Goal: Information Seeking & Learning: Learn about a topic

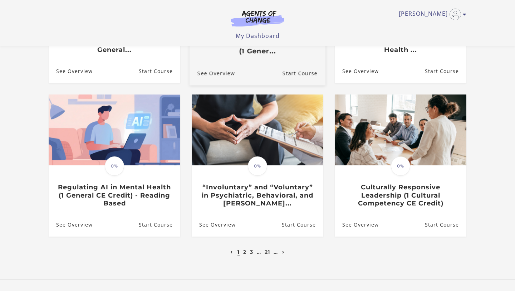
scroll to position [211, 0]
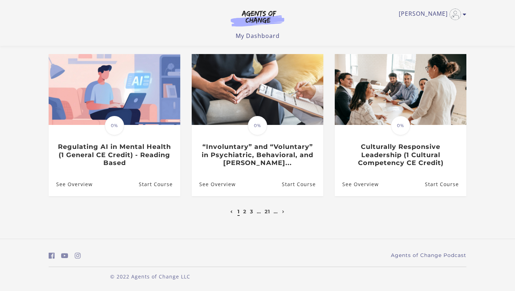
click at [232, 211] on li at bounding box center [231, 211] width 6 height 9
click at [430, 6] on div "Erin M My Account Support Sign Out Toggle menu Menu My Dashboard My Account Sup…" at bounding box center [257, 20] width 417 height 40
click at [432, 11] on link "[PERSON_NAME]" at bounding box center [430, 14] width 64 height 11
click at [427, 28] on link "My Account" at bounding box center [436, 26] width 63 height 12
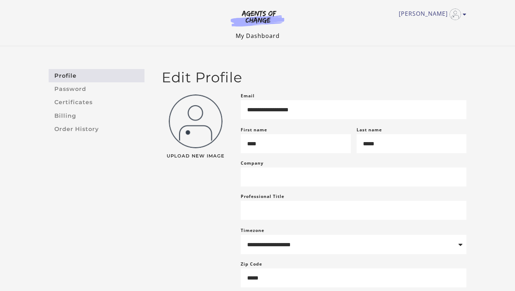
click at [249, 36] on link "My Dashboard" at bounding box center [258, 36] width 44 height 8
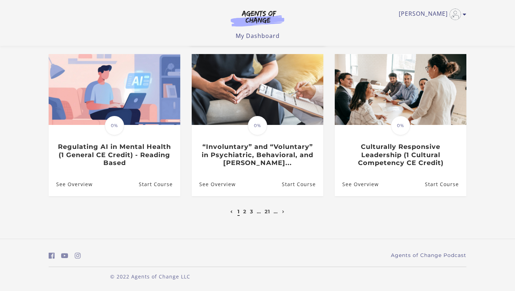
scroll to position [209, 0]
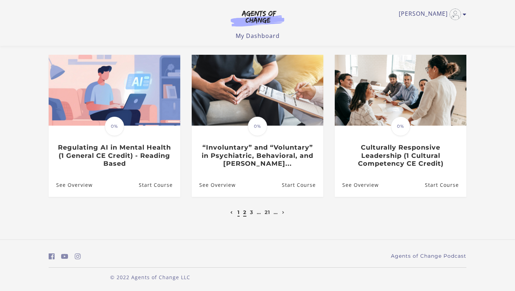
click at [243, 213] on link "2" at bounding box center [244, 212] width 3 height 6
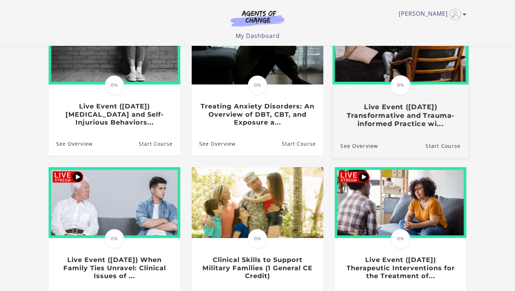
scroll to position [101, 0]
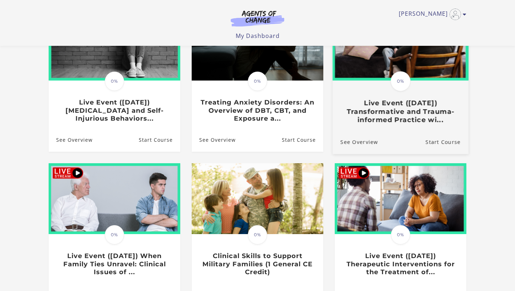
click at [439, 70] on img at bounding box center [400, 44] width 136 height 73
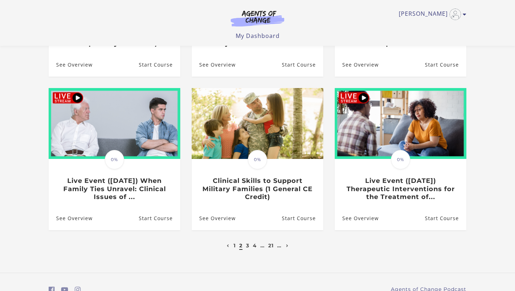
scroll to position [184, 0]
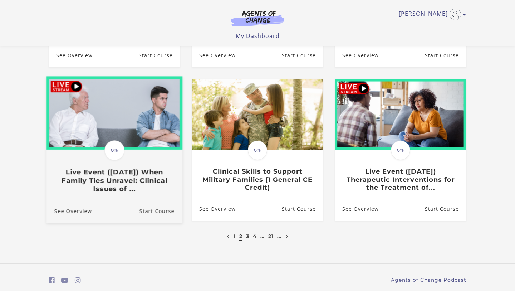
click at [134, 113] on img at bounding box center [114, 112] width 136 height 73
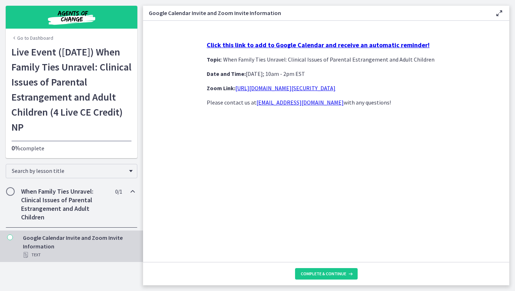
click at [307, 43] on strong "Click this link to add to Google Calendar and receive an automatic reminder!" at bounding box center [318, 45] width 223 height 8
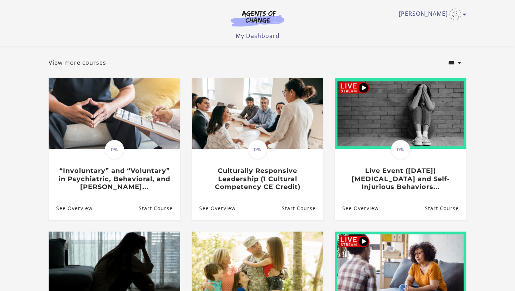
scroll to position [32, 0]
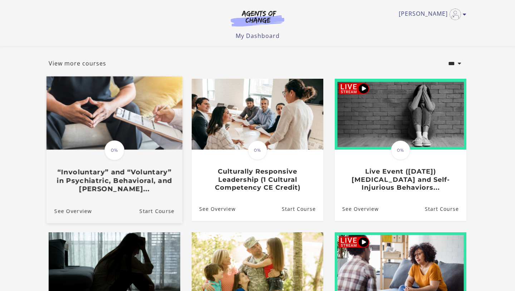
click at [137, 115] on img at bounding box center [114, 112] width 136 height 73
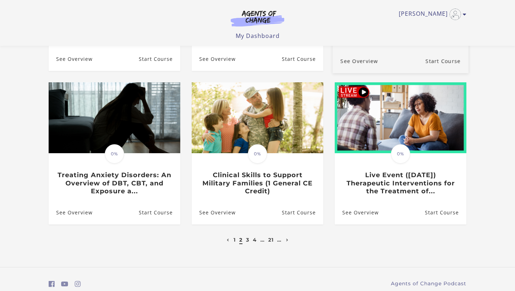
scroll to position [199, 0]
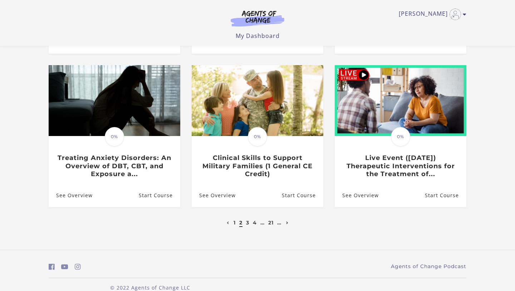
click at [286, 224] on icon "Next page" at bounding box center [287, 222] width 3 height 3
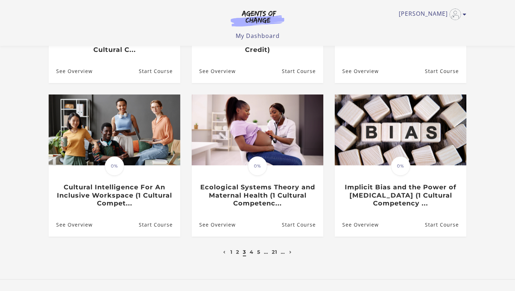
scroll to position [172, 0]
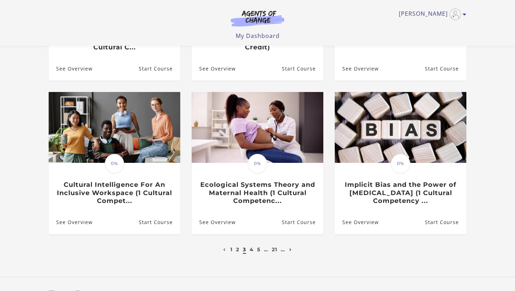
click at [291, 251] on icon "Next page" at bounding box center [290, 249] width 3 height 3
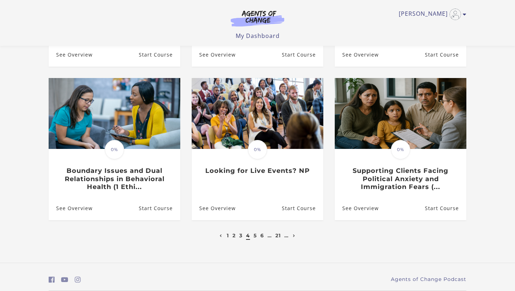
scroll to position [211, 0]
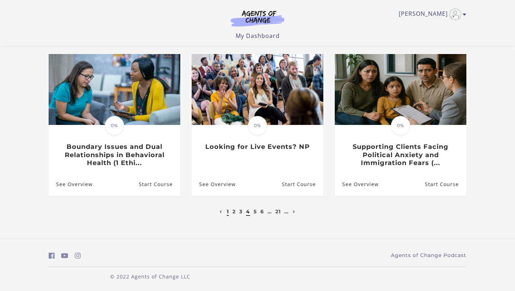
click at [227, 211] on link "1" at bounding box center [228, 211] width 2 height 6
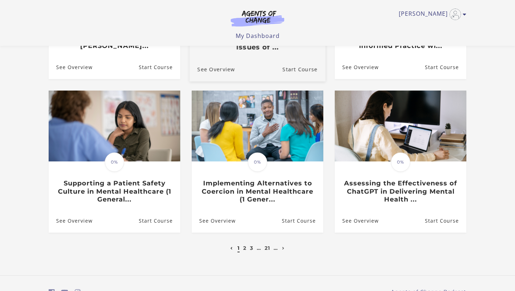
scroll to position [189, 0]
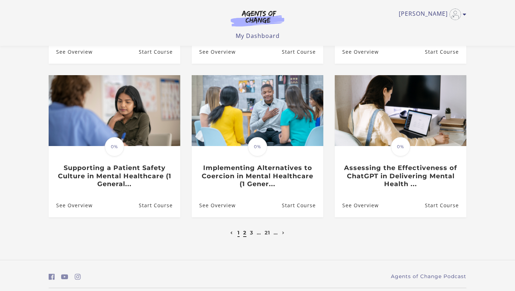
click at [244, 234] on link "2" at bounding box center [244, 232] width 3 height 6
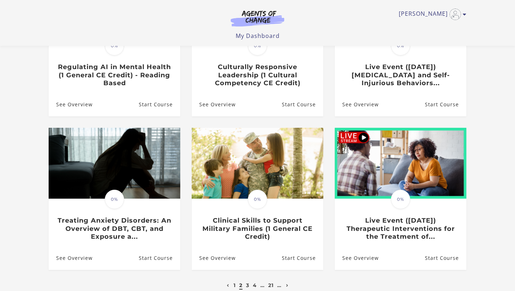
scroll to position [138, 0]
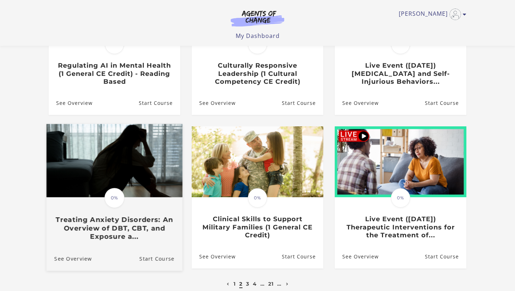
click at [127, 162] on img at bounding box center [114, 160] width 136 height 73
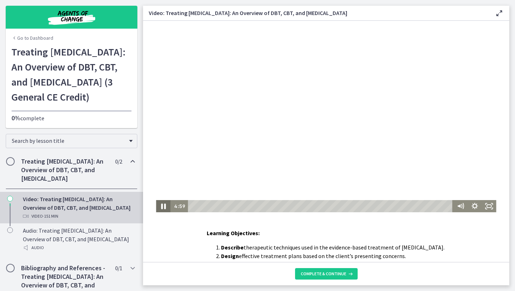
click at [162, 205] on icon "Pause" at bounding box center [163, 206] width 5 height 6
drag, startPoint x: 162, startPoint y: 205, endPoint x: 172, endPoint y: 205, distance: 10.7
click at [166, 205] on icon "Play Video" at bounding box center [163, 206] width 17 height 15
click at [165, 204] on icon "Pause" at bounding box center [163, 206] width 4 height 5
click at [163, 199] on div at bounding box center [326, 116] width 340 height 191
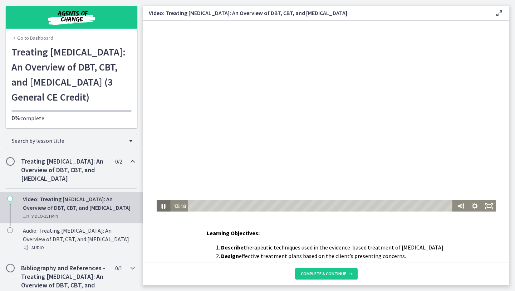
click at [164, 205] on icon "Pause" at bounding box center [163, 206] width 14 height 12
click at [164, 205] on icon "Play Video" at bounding box center [164, 205] width 4 height 5
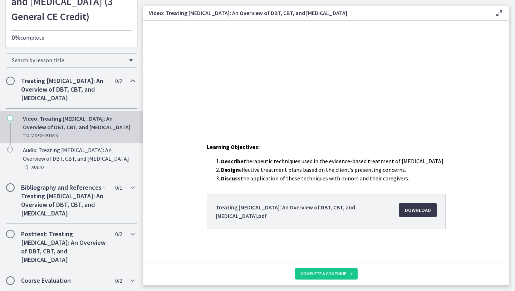
scroll to position [87, 0]
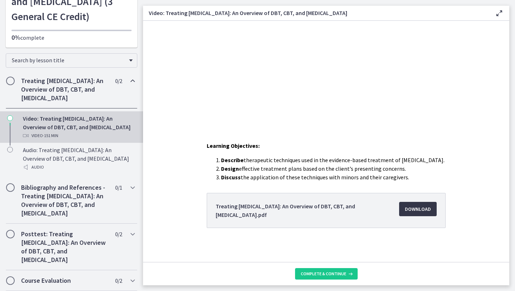
click at [412, 206] on span "Download Opens in a new window" at bounding box center [418, 208] width 26 height 9
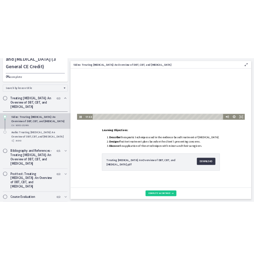
scroll to position [0, 0]
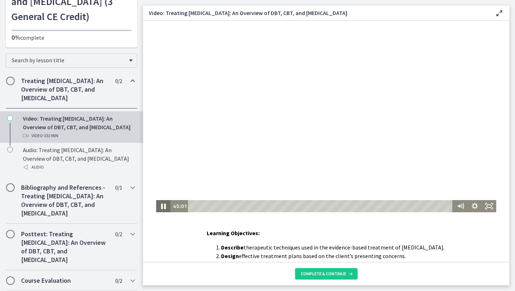
click at [163, 204] on icon "Pause" at bounding box center [162, 206] width 17 height 15
click at [162, 206] on icon "Play Video" at bounding box center [164, 206] width 4 height 6
click at [163, 206] on icon "Pause" at bounding box center [163, 206] width 4 height 5
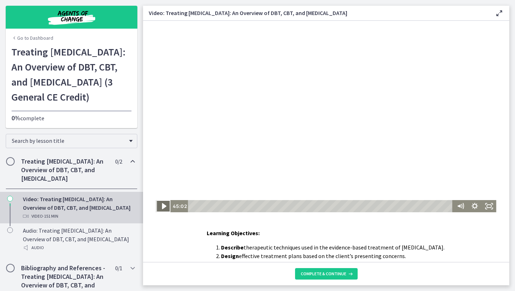
click at [163, 203] on icon "Play Video" at bounding box center [163, 206] width 17 height 15
click at [163, 203] on icon "Pause" at bounding box center [163, 206] width 14 height 12
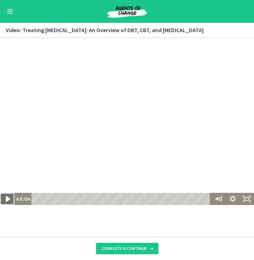
click at [9, 194] on icon "Play Video" at bounding box center [7, 199] width 17 height 15
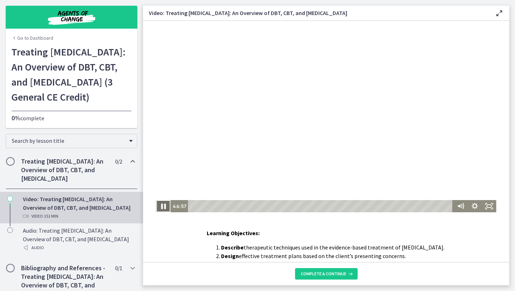
click at [164, 200] on icon "Pause" at bounding box center [162, 206] width 17 height 15
click at [164, 195] on div at bounding box center [326, 116] width 340 height 191
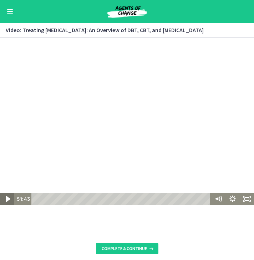
click at [7, 198] on icon "Play Video" at bounding box center [8, 199] width 4 height 6
click at [7, 198] on icon "Pause" at bounding box center [7, 199] width 14 height 12
click at [7, 200] on icon "Play Video" at bounding box center [8, 199] width 4 height 6
click at [7, 200] on icon "Pause" at bounding box center [7, 199] width 17 height 15
click at [6, 200] on icon "Play Video" at bounding box center [8, 199] width 4 height 5
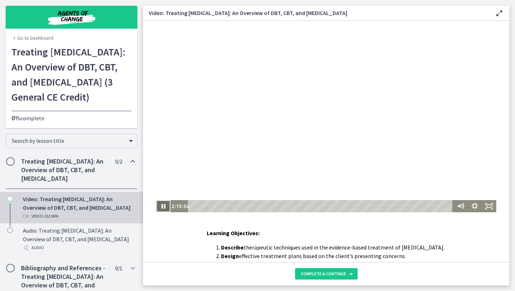
click at [167, 211] on icon "Pause" at bounding box center [163, 206] width 14 height 12
click at [162, 203] on icon "Play Video" at bounding box center [164, 205] width 4 height 5
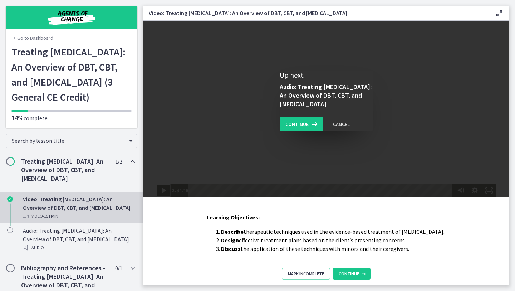
scroll to position [14, 0]
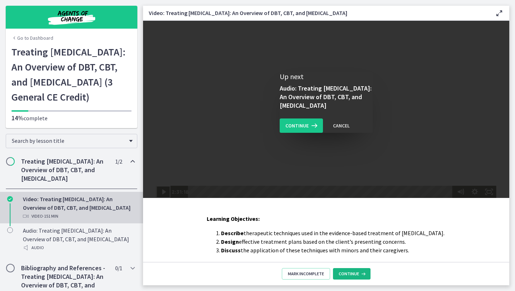
click at [342, 274] on span "Continue" at bounding box center [348, 274] width 20 height 6
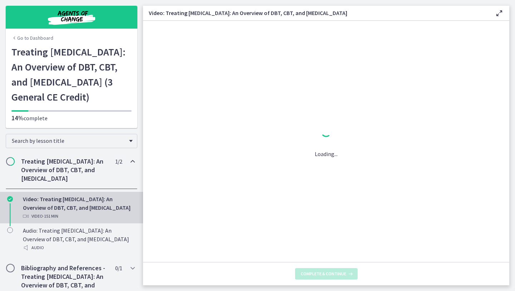
scroll to position [0, 0]
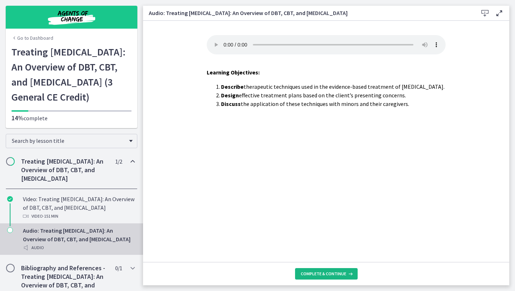
click at [336, 272] on span "Complete & continue" at bounding box center [323, 274] width 45 height 6
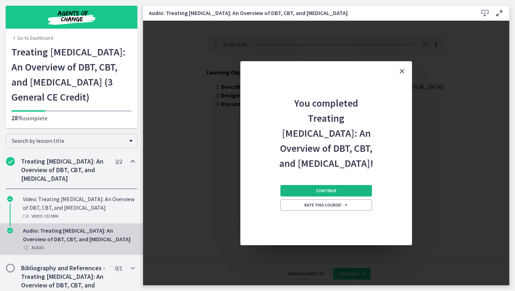
click at [343, 196] on button "Continue" at bounding box center [325, 190] width 91 height 11
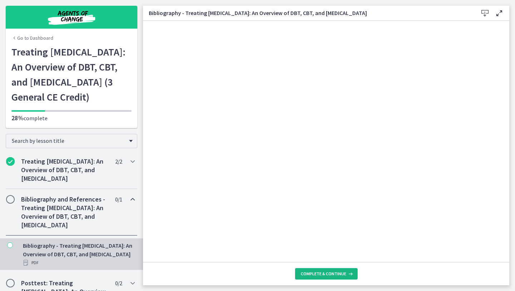
click at [331, 273] on span "Complete & continue" at bounding box center [323, 274] width 45 height 6
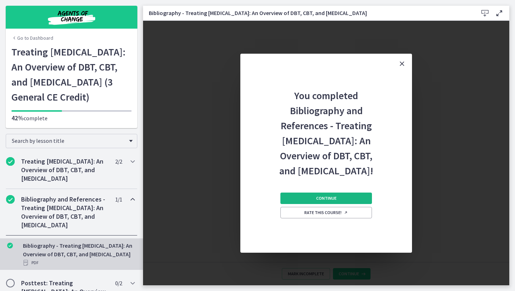
click at [328, 204] on button "Continue" at bounding box center [325, 197] width 91 height 11
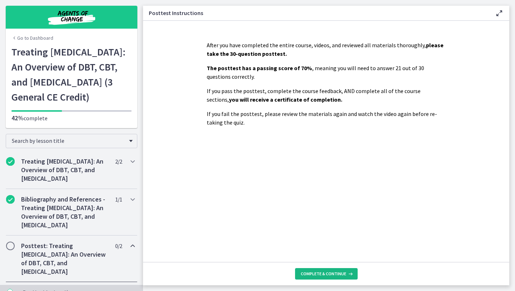
click at [328, 272] on span "Complete & continue" at bounding box center [323, 274] width 45 height 6
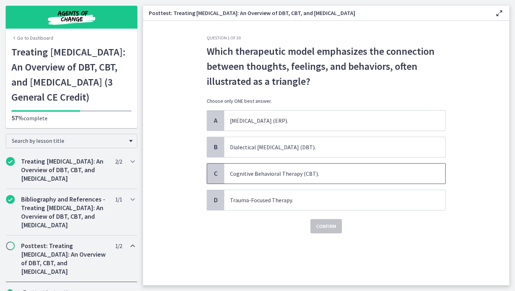
click at [258, 177] on span "Cognitive Behavioral Therapy (CBT)." at bounding box center [334, 173] width 221 height 20
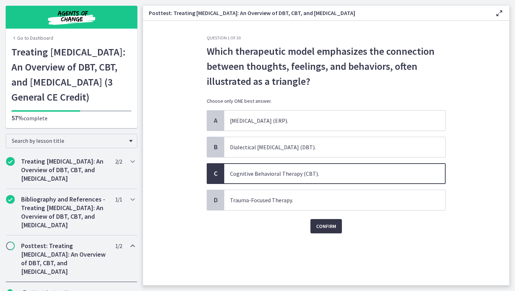
click at [325, 225] on span "Confirm" at bounding box center [326, 226] width 20 height 9
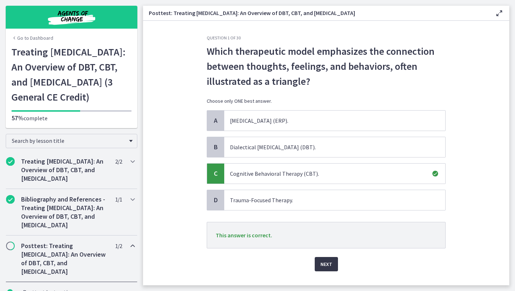
click at [330, 261] on span "Next" at bounding box center [326, 263] width 12 height 9
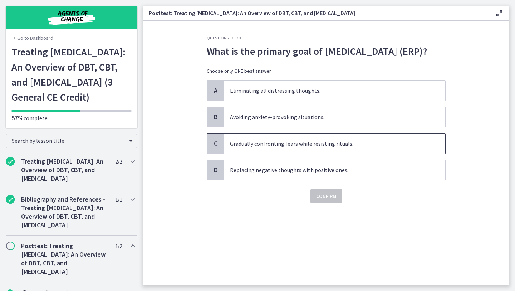
click at [314, 153] on span "Gradually confronting fears while resisting rituals." at bounding box center [334, 143] width 221 height 20
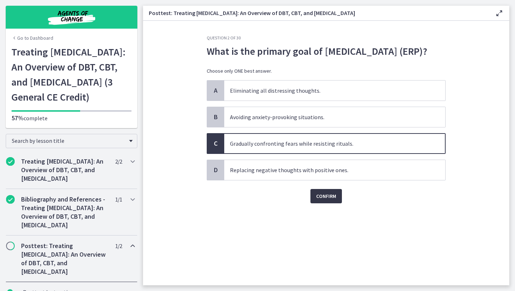
click at [329, 203] on button "Confirm" at bounding box center [325, 196] width 31 height 14
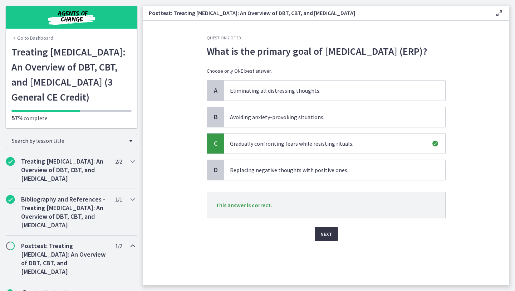
click at [330, 238] on span "Next" at bounding box center [326, 233] width 12 height 9
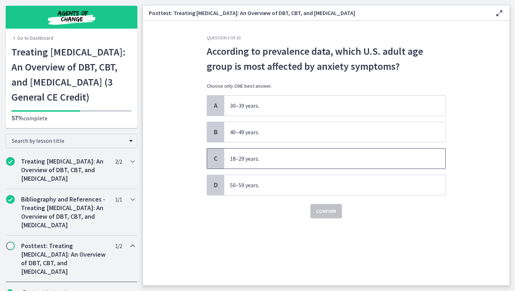
click at [246, 158] on span "18–29 years." at bounding box center [334, 158] width 221 height 20
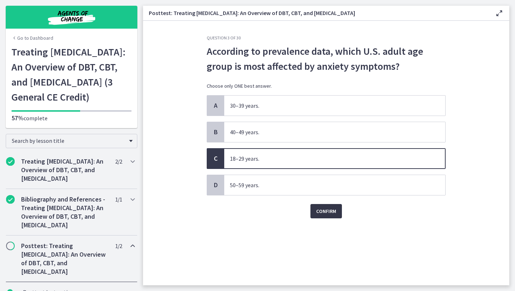
click at [314, 204] on button "Confirm" at bounding box center [325, 211] width 31 height 14
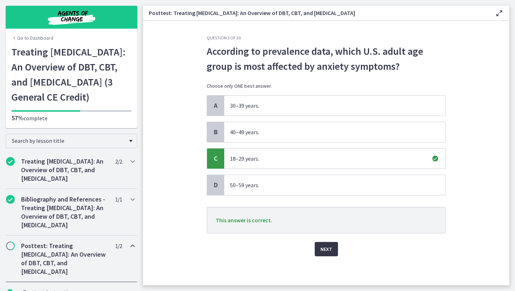
click at [326, 252] on span "Next" at bounding box center [326, 248] width 12 height 9
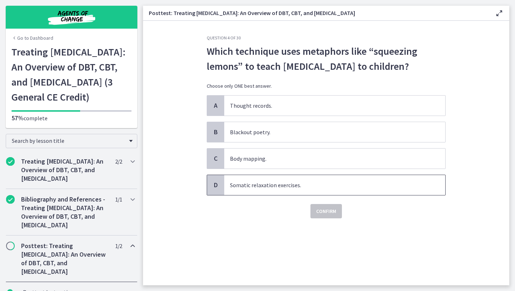
click at [332, 192] on span "Somatic relaxation exercises." at bounding box center [334, 185] width 221 height 20
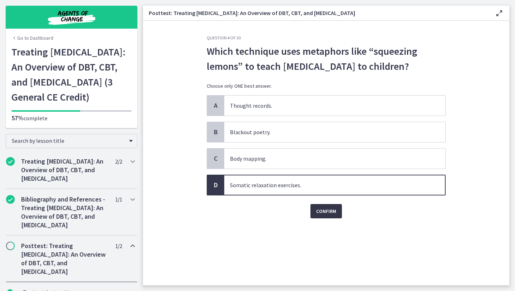
click at [323, 215] on span "Confirm" at bounding box center [326, 211] width 20 height 9
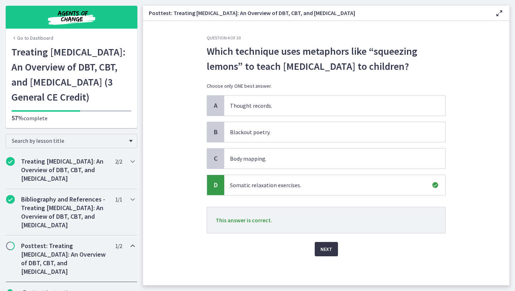
click at [332, 256] on button "Next" at bounding box center [325, 249] width 23 height 14
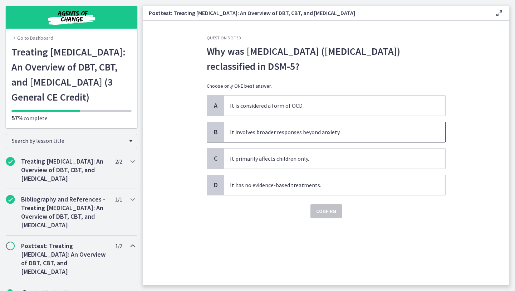
click at [329, 127] on span "It involves broader responses beyond anxiety." at bounding box center [334, 132] width 221 height 20
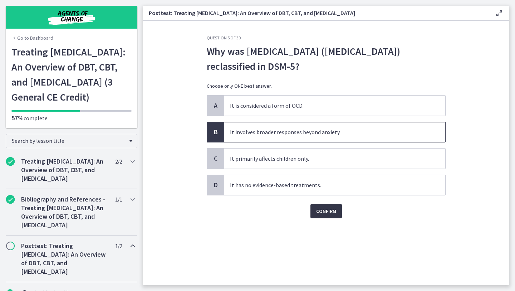
click at [323, 213] on span "Confirm" at bounding box center [326, 211] width 20 height 9
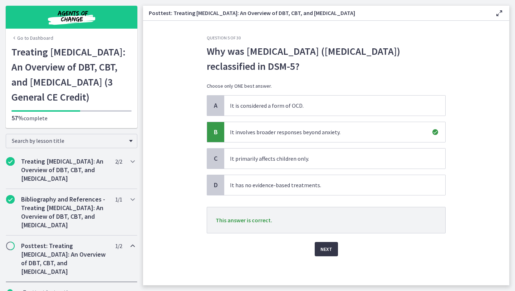
click at [326, 245] on span "Next" at bounding box center [326, 248] width 12 height 9
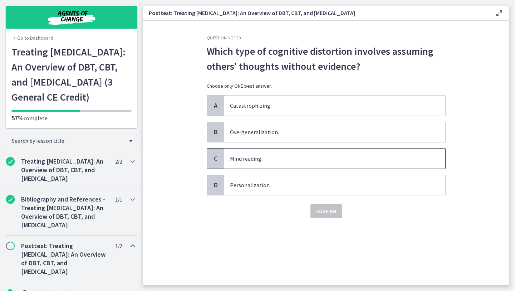
click at [327, 158] on span "Mind reading." at bounding box center [334, 158] width 221 height 20
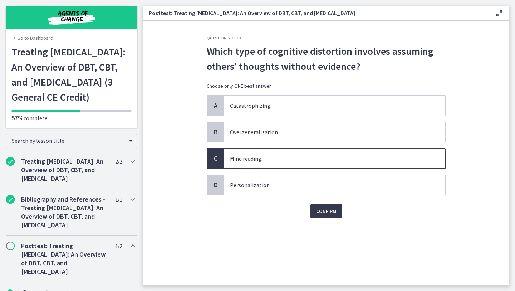
click at [322, 223] on div "Question 6 of 30 Which type of cognitive distortion involves assuming others’ t…" at bounding box center [326, 160] width 250 height 250
click at [322, 209] on span "Confirm" at bounding box center [326, 211] width 20 height 9
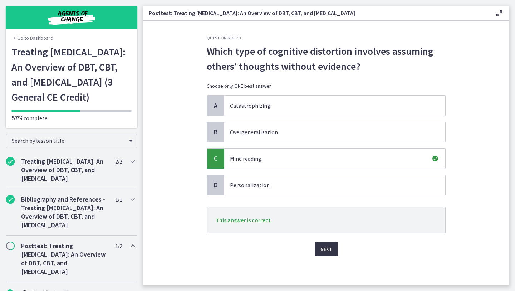
click at [326, 248] on span "Next" at bounding box center [326, 248] width 12 height 9
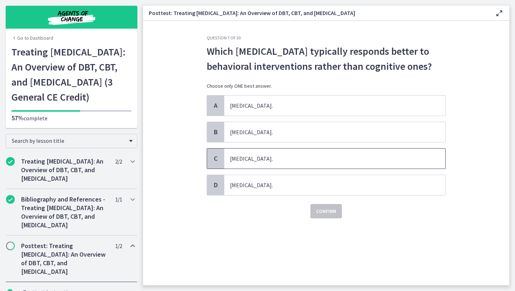
click at [288, 153] on span "[MEDICAL_DATA]." at bounding box center [334, 158] width 221 height 20
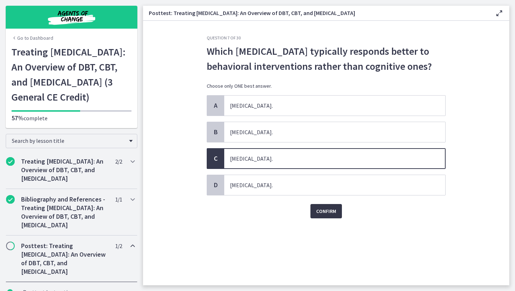
click at [327, 209] on span "Confirm" at bounding box center [326, 211] width 20 height 9
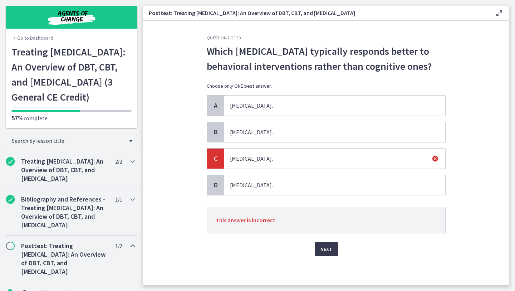
click at [328, 259] on div "Question 7 of 30 Which [MEDICAL_DATA] typically responds better to behavioral i…" at bounding box center [326, 160] width 250 height 250
click at [326, 255] on button "Next" at bounding box center [325, 249] width 23 height 14
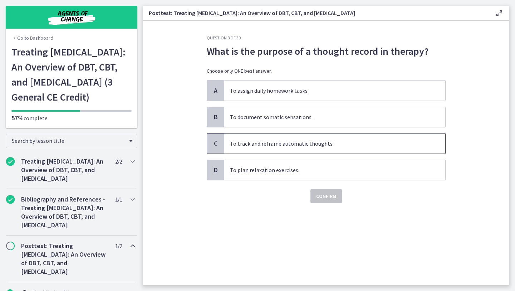
click at [334, 134] on span "To track and reframe automatic thoughts." at bounding box center [334, 143] width 221 height 20
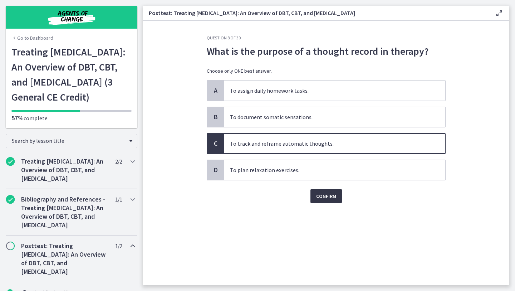
click at [329, 192] on span "Confirm" at bounding box center [326, 196] width 20 height 9
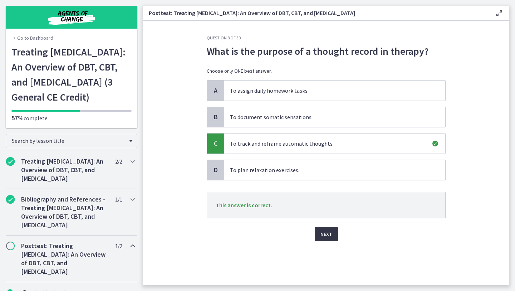
click at [332, 233] on button "Next" at bounding box center [325, 234] width 23 height 14
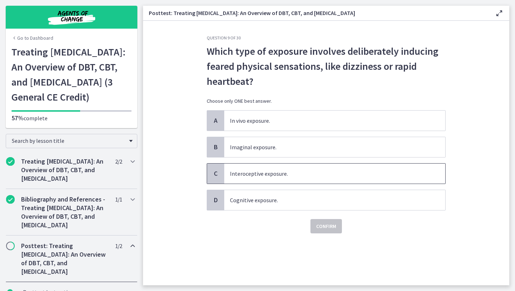
click at [290, 168] on span "Interoceptive exposure." at bounding box center [334, 173] width 221 height 20
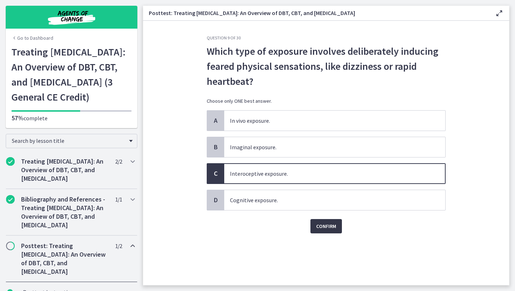
click at [317, 221] on button "Confirm" at bounding box center [325, 226] width 31 height 14
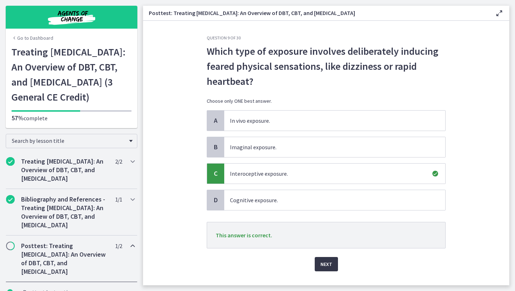
click at [322, 262] on span "Next" at bounding box center [326, 263] width 12 height 9
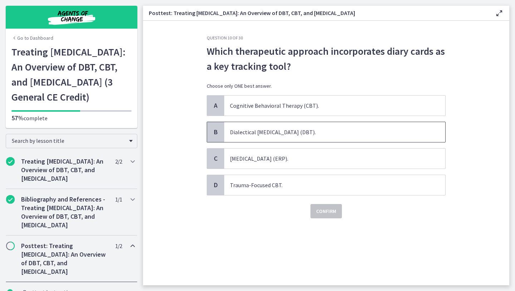
click at [341, 139] on span "Dialectical [MEDICAL_DATA] (DBT)." at bounding box center [334, 132] width 221 height 20
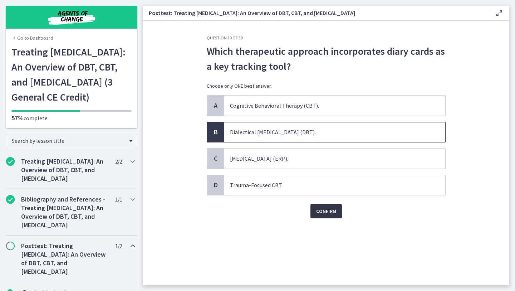
click at [332, 213] on span "Confirm" at bounding box center [326, 211] width 20 height 9
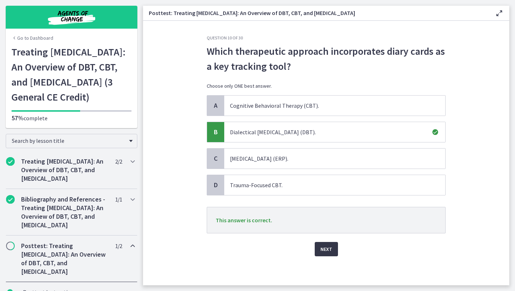
click at [331, 255] on button "Next" at bounding box center [325, 249] width 23 height 14
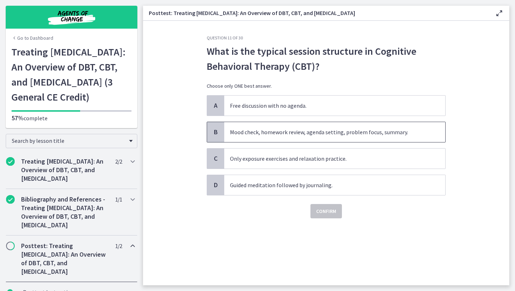
click at [353, 126] on span "Mood check, homework review, agenda setting, problem focus, summary." at bounding box center [334, 132] width 221 height 20
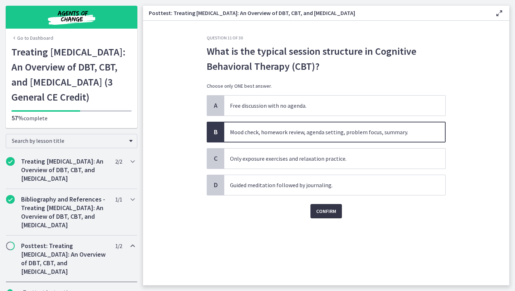
click at [331, 210] on span "Confirm" at bounding box center [326, 211] width 20 height 9
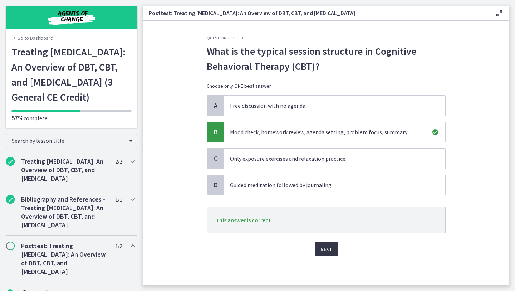
click at [324, 246] on span "Next" at bounding box center [326, 248] width 12 height 9
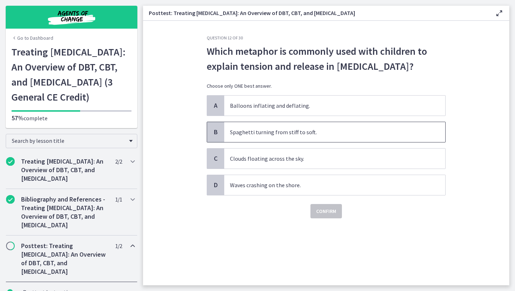
click at [326, 142] on span "Spaghetti turning from stiff to soft." at bounding box center [334, 132] width 221 height 20
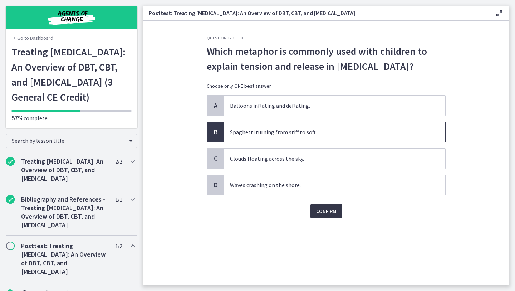
click at [322, 215] on span "Confirm" at bounding box center [326, 211] width 20 height 9
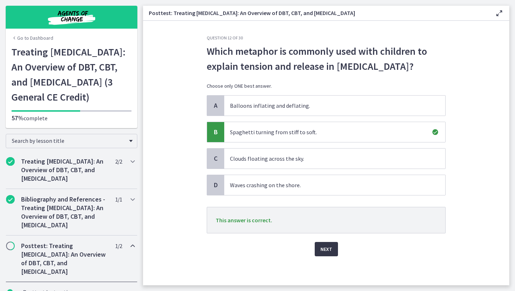
click at [325, 253] on span "Next" at bounding box center [326, 248] width 12 height 9
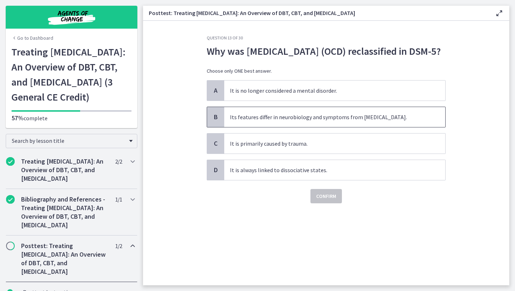
click at [344, 123] on span "Its features differ in neurobiology and symptoms from [MEDICAL_DATA]." at bounding box center [334, 117] width 221 height 20
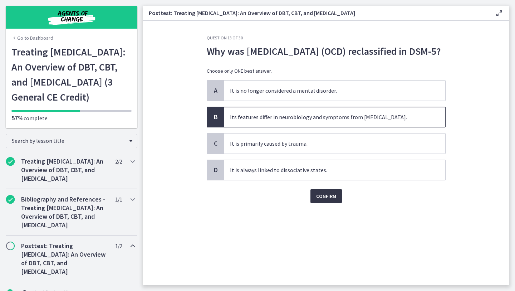
click at [320, 200] on span "Confirm" at bounding box center [326, 196] width 20 height 9
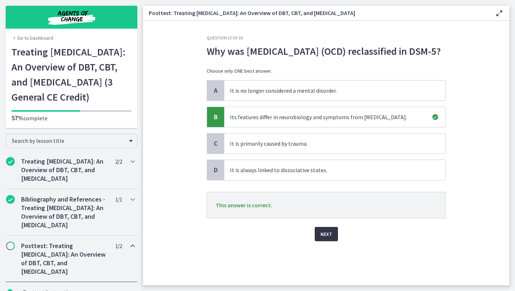
click at [327, 238] on span "Next" at bounding box center [326, 233] width 12 height 9
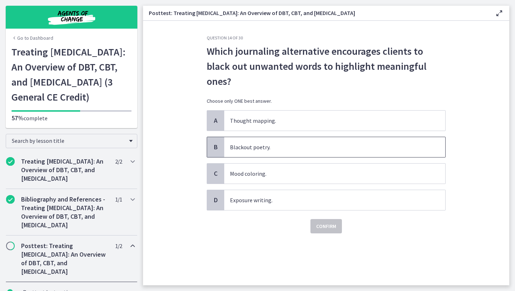
click at [303, 147] on span "Blackout poetry." at bounding box center [334, 147] width 221 height 20
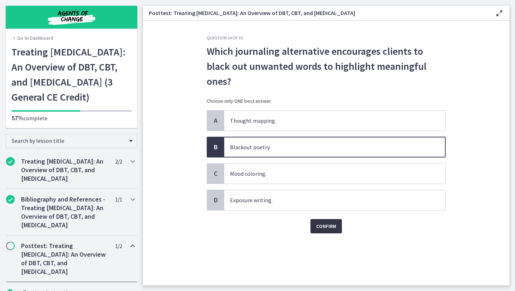
click at [324, 223] on span "Confirm" at bounding box center [326, 226] width 20 height 9
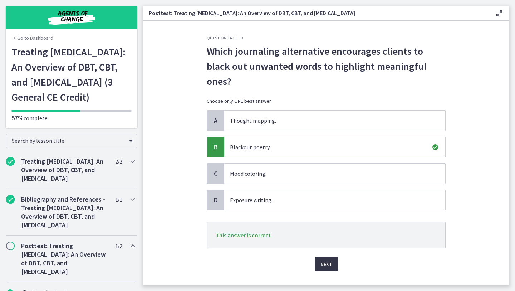
click at [328, 261] on span "Next" at bounding box center [326, 263] width 12 height 9
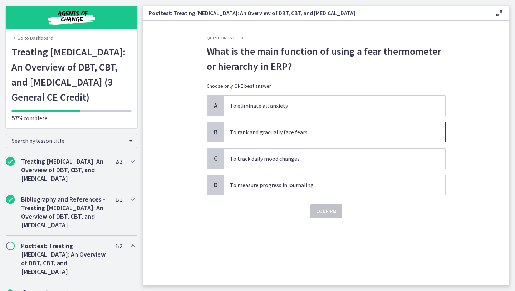
click at [338, 126] on span "To rank and gradually face fears." at bounding box center [334, 132] width 221 height 20
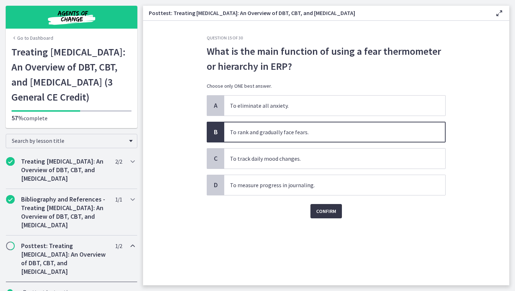
click at [327, 209] on span "Confirm" at bounding box center [326, 211] width 20 height 9
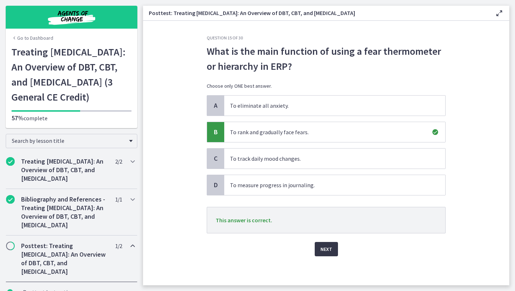
click at [325, 249] on span "Next" at bounding box center [326, 248] width 12 height 9
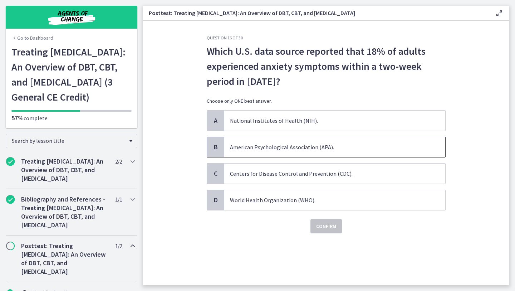
click at [327, 145] on span "American Psychological Association (APA)." at bounding box center [334, 147] width 221 height 20
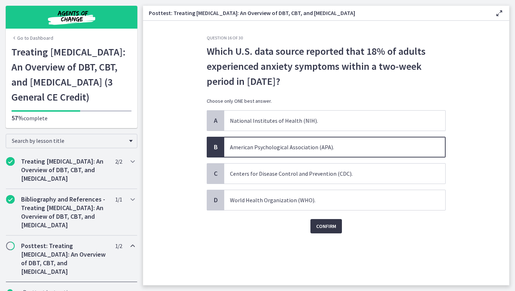
click at [327, 228] on span "Confirm" at bounding box center [326, 226] width 20 height 9
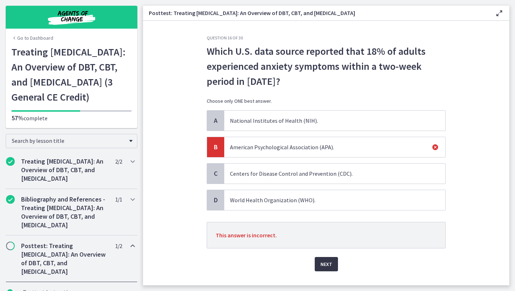
click at [328, 269] on button "Next" at bounding box center [325, 264] width 23 height 14
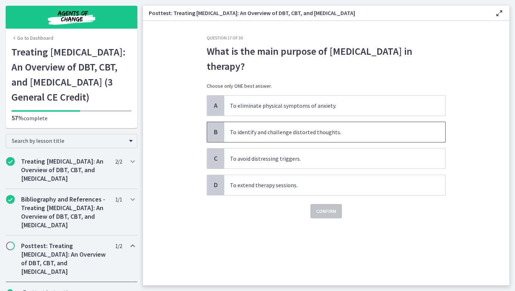
click at [338, 134] on span "To identify and challenge distorted thoughts." at bounding box center [334, 132] width 221 height 20
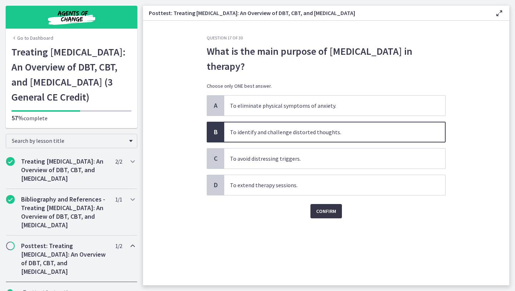
click at [328, 215] on button "Confirm" at bounding box center [325, 211] width 31 height 14
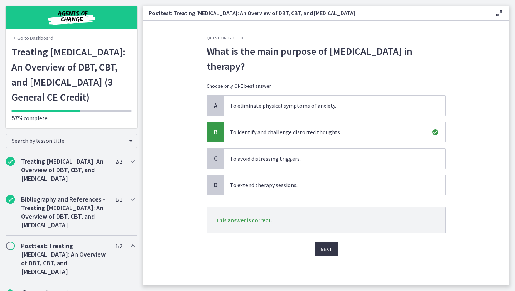
click at [326, 252] on span "Next" at bounding box center [326, 248] width 12 height 9
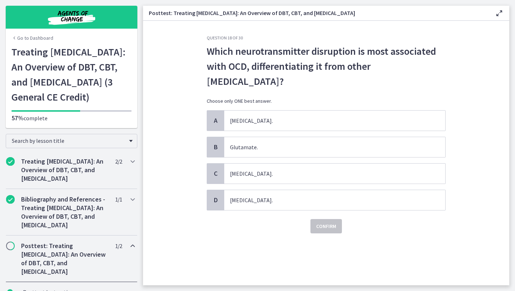
drag, startPoint x: 258, startPoint y: 82, endPoint x: 210, endPoint y: 49, distance: 58.3
click at [210, 49] on span "Which neurotransmitter disruption is most associated with OCD, differentiating …" at bounding box center [326, 66] width 239 height 45
copy span "Which neurotransmitter disruption is most associated with OCD, differentiating …"
click at [275, 141] on span "Glutamate." at bounding box center [334, 147] width 221 height 20
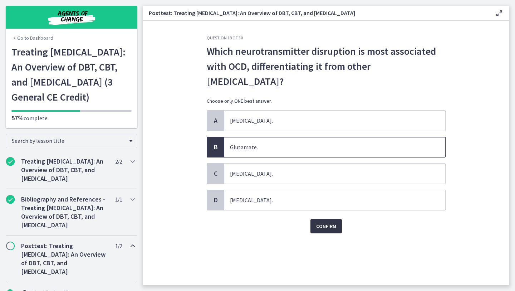
click at [319, 219] on button "Confirm" at bounding box center [325, 226] width 31 height 14
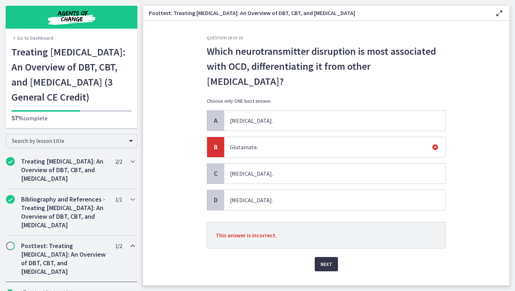
click at [329, 265] on span "Next" at bounding box center [326, 263] width 12 height 9
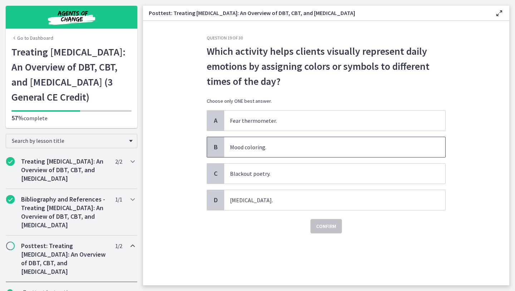
click at [264, 144] on span "Mood coloring." at bounding box center [334, 147] width 221 height 20
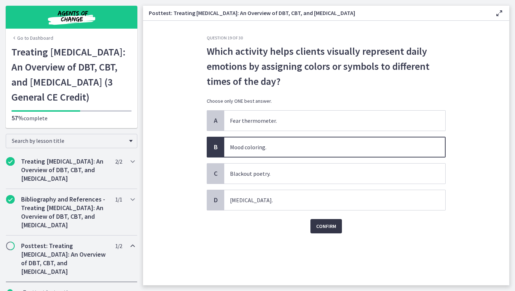
click at [325, 226] on span "Confirm" at bounding box center [326, 226] width 20 height 9
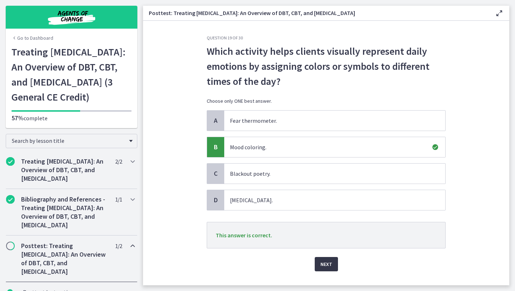
click at [325, 267] on span "Next" at bounding box center [326, 263] width 12 height 9
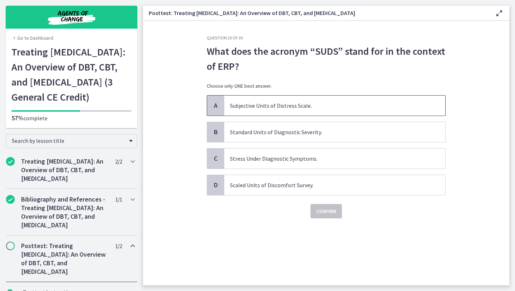
click at [328, 101] on span "Subjective Units of Distress Scale." at bounding box center [334, 105] width 221 height 20
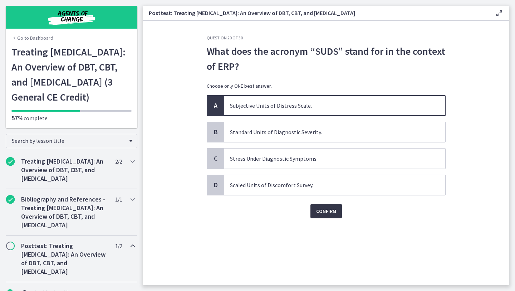
click at [317, 213] on span "Confirm" at bounding box center [326, 211] width 20 height 9
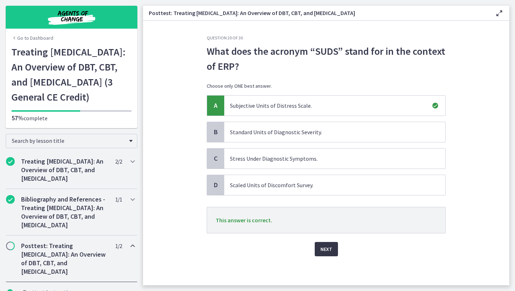
click at [327, 251] on span "Next" at bounding box center [326, 248] width 12 height 9
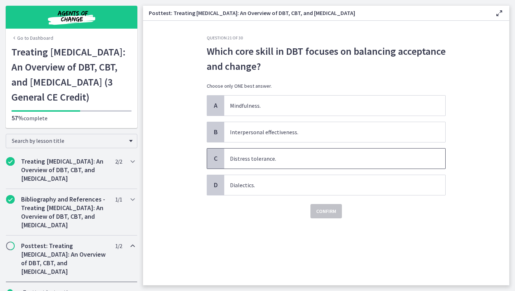
click at [285, 162] on span "Distress tolerance." at bounding box center [334, 158] width 221 height 20
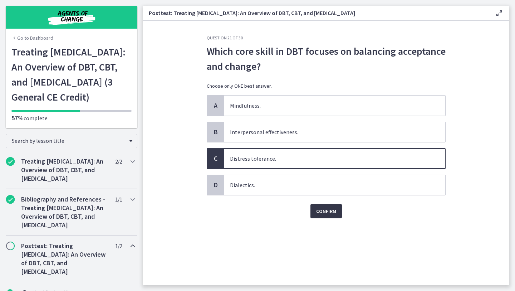
click at [317, 209] on span "Confirm" at bounding box center [326, 211] width 20 height 9
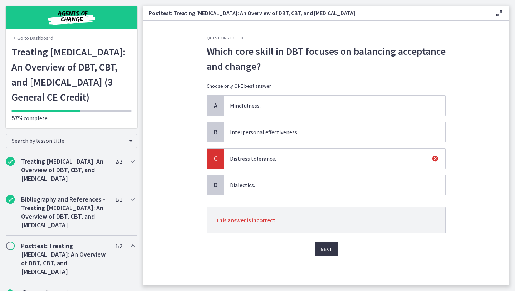
click at [325, 251] on span "Next" at bounding box center [326, 248] width 12 height 9
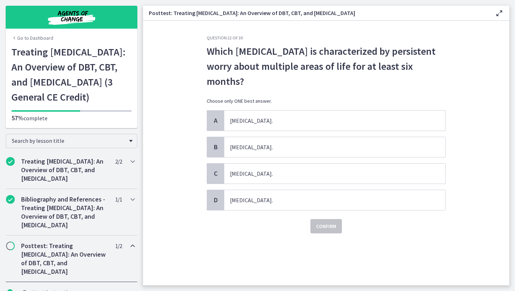
drag, startPoint x: 246, startPoint y: 81, endPoint x: 206, endPoint y: 47, distance: 52.5
click at [206, 47] on div "Question 22 of 30 Which [MEDICAL_DATA] is characterized by persistent worry abo…" at bounding box center [326, 160] width 250 height 250
copy span "Which [MEDICAL_DATA] is characterized by persistent worry about multiple areas …"
click at [274, 182] on span "[MEDICAL_DATA]." at bounding box center [334, 173] width 221 height 20
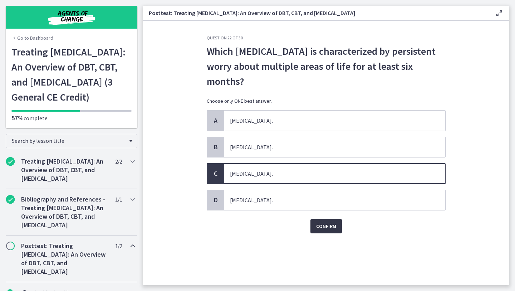
click at [317, 222] on span "Confirm" at bounding box center [326, 226] width 20 height 9
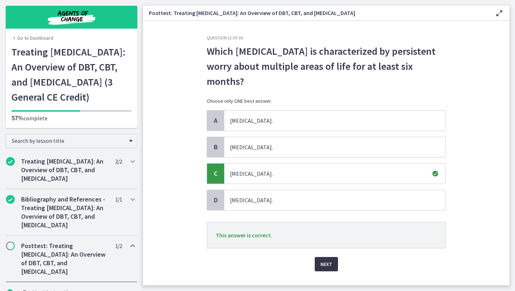
click at [323, 266] on span "Next" at bounding box center [326, 263] width 12 height 9
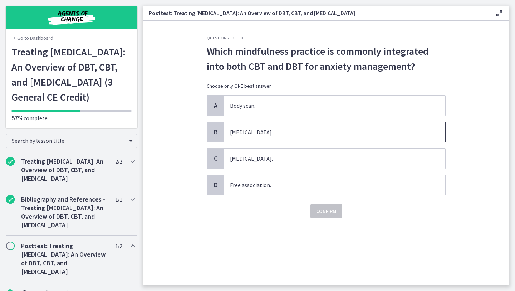
click at [308, 132] on span "[MEDICAL_DATA]." at bounding box center [334, 132] width 221 height 20
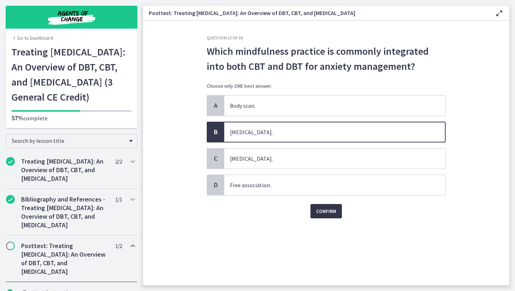
click at [327, 209] on span "Confirm" at bounding box center [326, 211] width 20 height 9
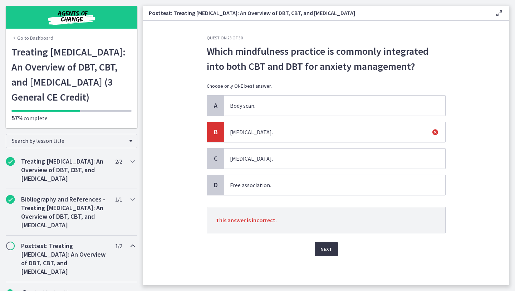
click at [328, 246] on span "Next" at bounding box center [326, 248] width 12 height 9
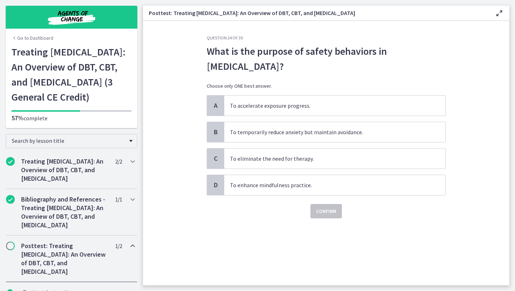
drag, startPoint x: 256, startPoint y: 66, endPoint x: 206, endPoint y: 50, distance: 53.0
click at [206, 50] on div "Question 24 of 30 What is the purpose of safety behaviors in [MEDICAL_DATA]? Ch…" at bounding box center [326, 160] width 250 height 250
copy span "What is the purpose of safety behaviors in [MEDICAL_DATA]?"
click at [335, 127] on span "To temporarily reduce anxiety but maintain avoidance." at bounding box center [334, 132] width 221 height 20
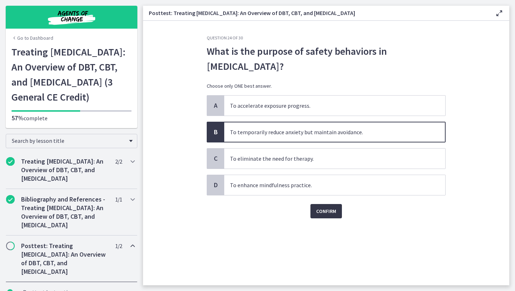
click at [331, 209] on span "Confirm" at bounding box center [326, 211] width 20 height 9
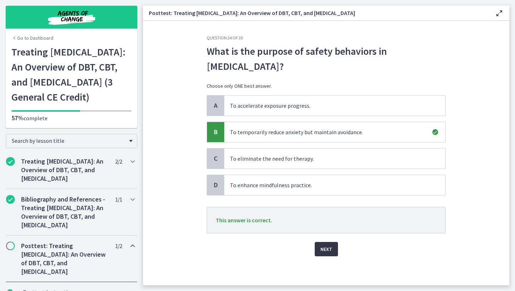
click at [332, 250] on button "Next" at bounding box center [325, 249] width 23 height 14
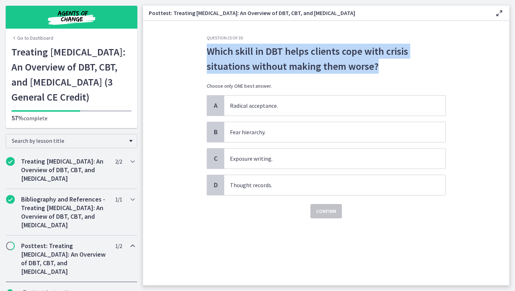
drag, startPoint x: 378, startPoint y: 68, endPoint x: 206, endPoint y: 47, distance: 173.2
click at [206, 47] on div "Question 25 of 30 Which skill in DBT helps clients cope with crisis situations …" at bounding box center [326, 160] width 250 height 250
copy span "Which skill in DBT helps clients cope with crisis situations without making the…"
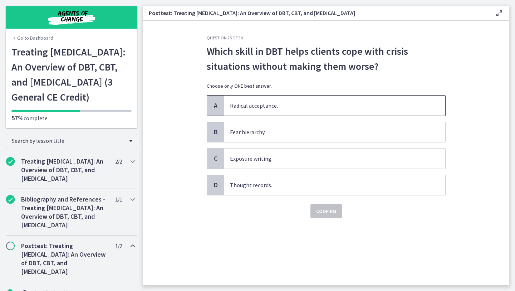
click at [288, 102] on span "Radical acceptance." at bounding box center [334, 105] width 221 height 20
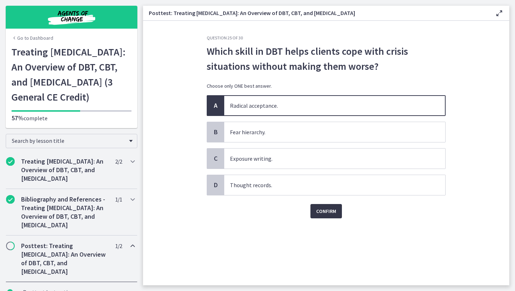
click at [321, 209] on span "Confirm" at bounding box center [326, 211] width 20 height 9
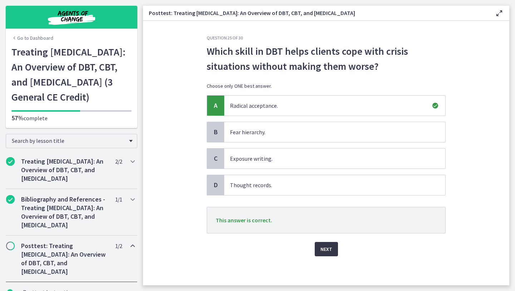
click at [325, 251] on span "Next" at bounding box center [326, 248] width 12 height 9
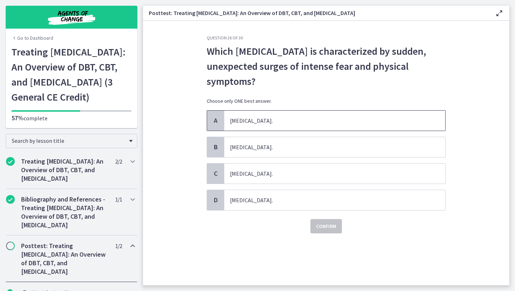
click at [312, 117] on span "[MEDICAL_DATA]." at bounding box center [334, 120] width 221 height 20
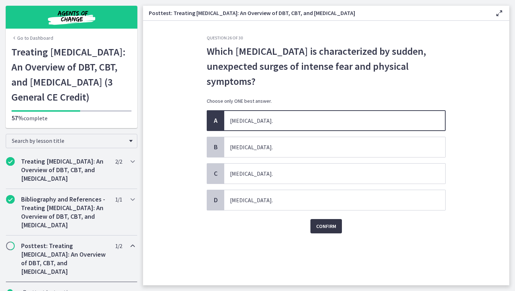
click at [327, 225] on span "Confirm" at bounding box center [326, 226] width 20 height 9
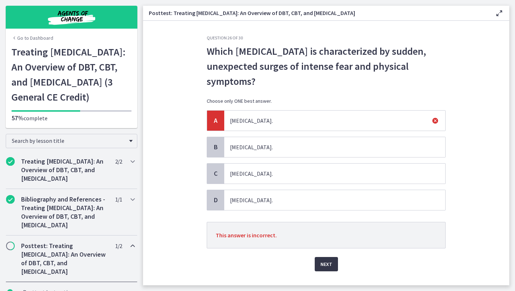
click at [329, 264] on span "Next" at bounding box center [326, 263] width 12 height 9
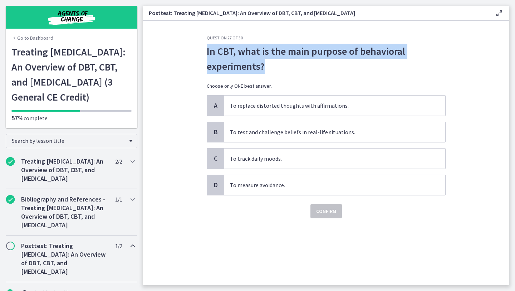
drag, startPoint x: 280, startPoint y: 70, endPoint x: 205, endPoint y: 48, distance: 77.6
click at [205, 48] on div "Question 27 of 30 In [GEOGRAPHIC_DATA], what is the main purpose of behavioral …" at bounding box center [326, 160] width 250 height 250
copy span "In CBT, what is the main purpose of behavioral experiments?"
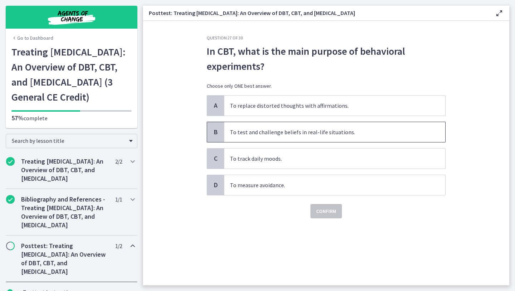
click at [297, 124] on span "To test and challenge beliefs in real-life situations." at bounding box center [334, 132] width 221 height 20
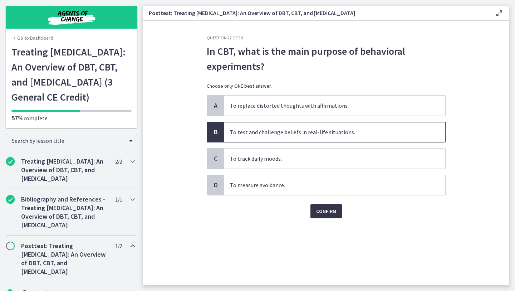
click at [327, 214] on span "Confirm" at bounding box center [326, 211] width 20 height 9
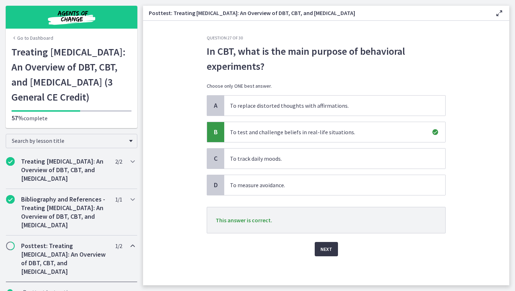
click at [327, 243] on button "Next" at bounding box center [325, 249] width 23 height 14
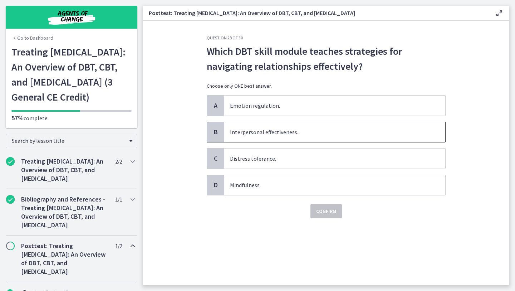
click at [309, 131] on span "Interpersonal effectiveness." at bounding box center [334, 132] width 221 height 20
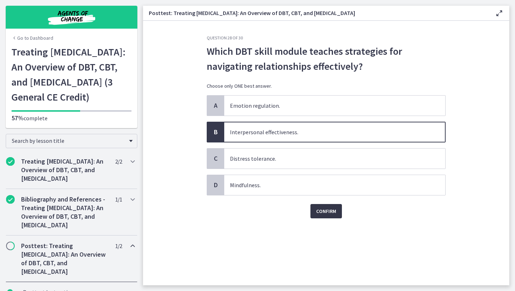
click at [320, 214] on span "Confirm" at bounding box center [326, 211] width 20 height 9
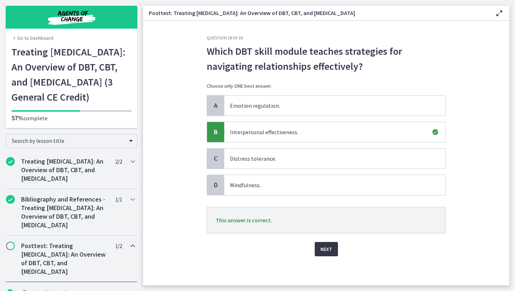
click at [325, 252] on span "Next" at bounding box center [326, 248] width 12 height 9
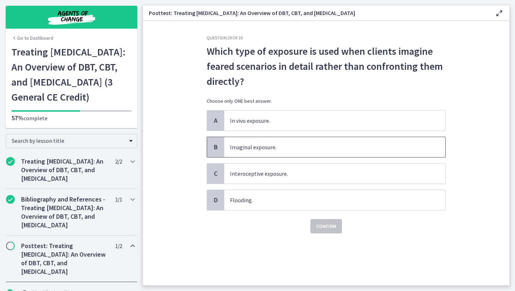
click at [292, 153] on span "Imaginal exposure." at bounding box center [334, 147] width 221 height 20
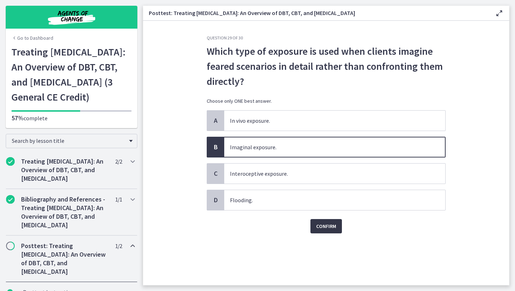
click at [327, 229] on span "Confirm" at bounding box center [326, 226] width 20 height 9
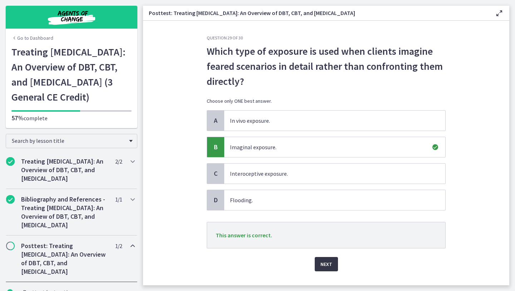
click at [325, 262] on span "Next" at bounding box center [326, 263] width 12 height 9
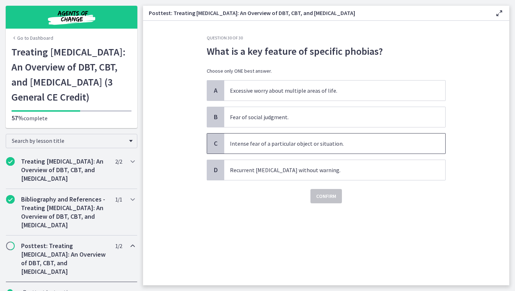
click at [341, 148] on span "Intense fear of a particular object or situation." at bounding box center [334, 143] width 221 height 20
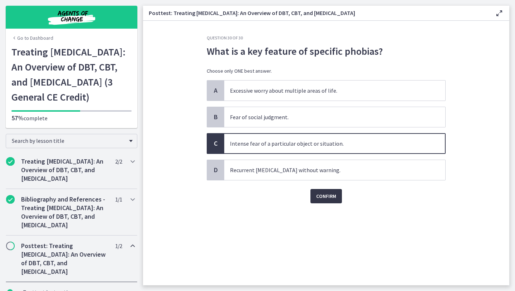
click at [328, 195] on span "Confirm" at bounding box center [326, 196] width 20 height 9
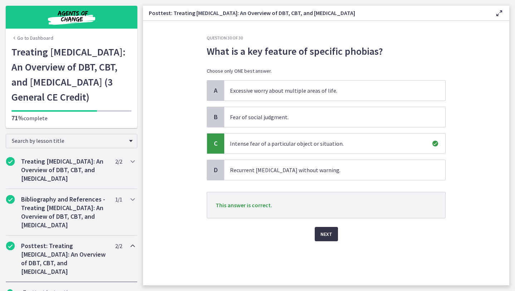
click at [331, 228] on button "Next" at bounding box center [325, 234] width 23 height 14
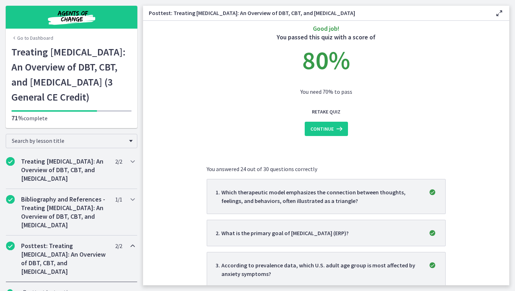
scroll to position [13, 0]
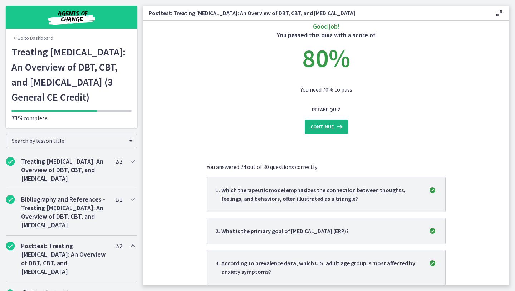
click at [317, 125] on span "Continue" at bounding box center [321, 126] width 23 height 9
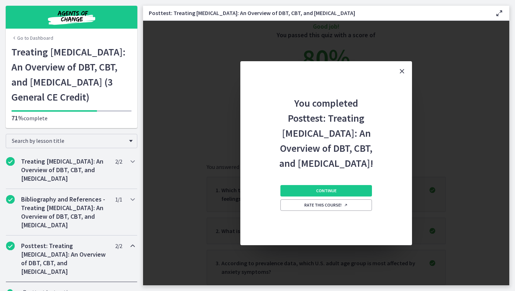
scroll to position [0, 0]
click at [336, 196] on button "Continue" at bounding box center [325, 190] width 91 height 11
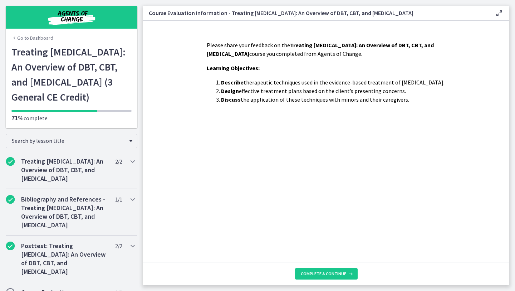
click at [336, 263] on footer "Complete & continue" at bounding box center [326, 273] width 366 height 23
click at [333, 273] on span "Complete & continue" at bounding box center [323, 274] width 45 height 6
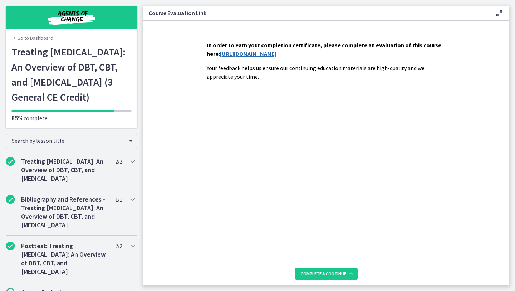
click at [276, 56] on link "[URL][DOMAIN_NAME]" at bounding box center [248, 53] width 56 height 7
click at [325, 270] on button "Complete & continue" at bounding box center [326, 273] width 63 height 11
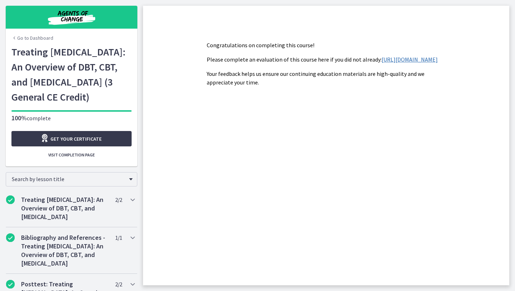
click at [381, 63] on link "[URL][DOMAIN_NAME]" at bounding box center [409, 59] width 56 height 7
